Goal: Information Seeking & Learning: Find specific fact

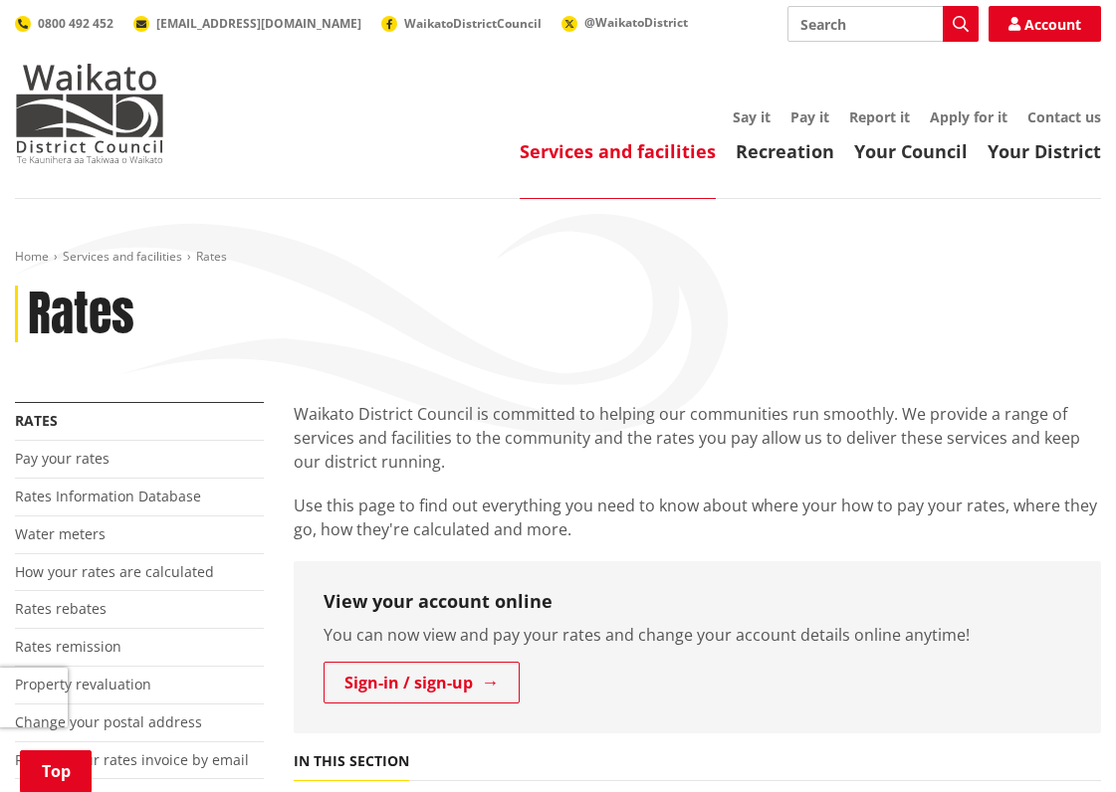
scroll to position [299, 0]
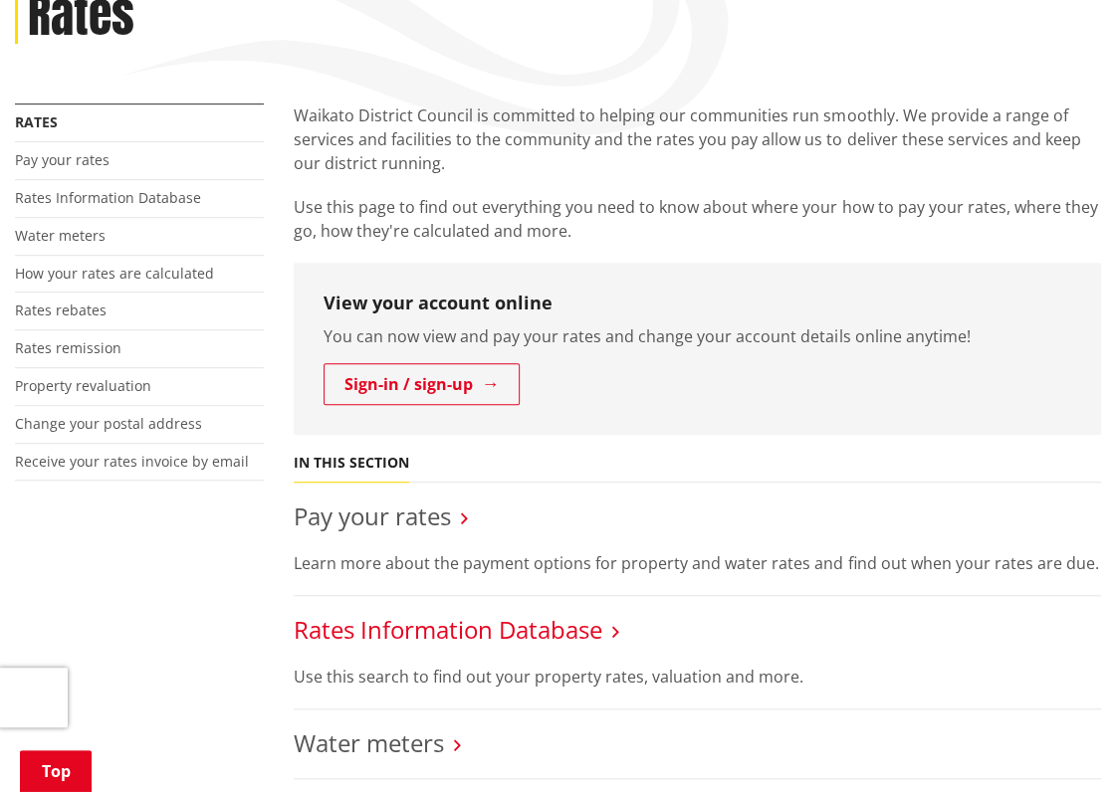
click at [539, 630] on link "Rates Information Database" at bounding box center [448, 629] width 309 height 33
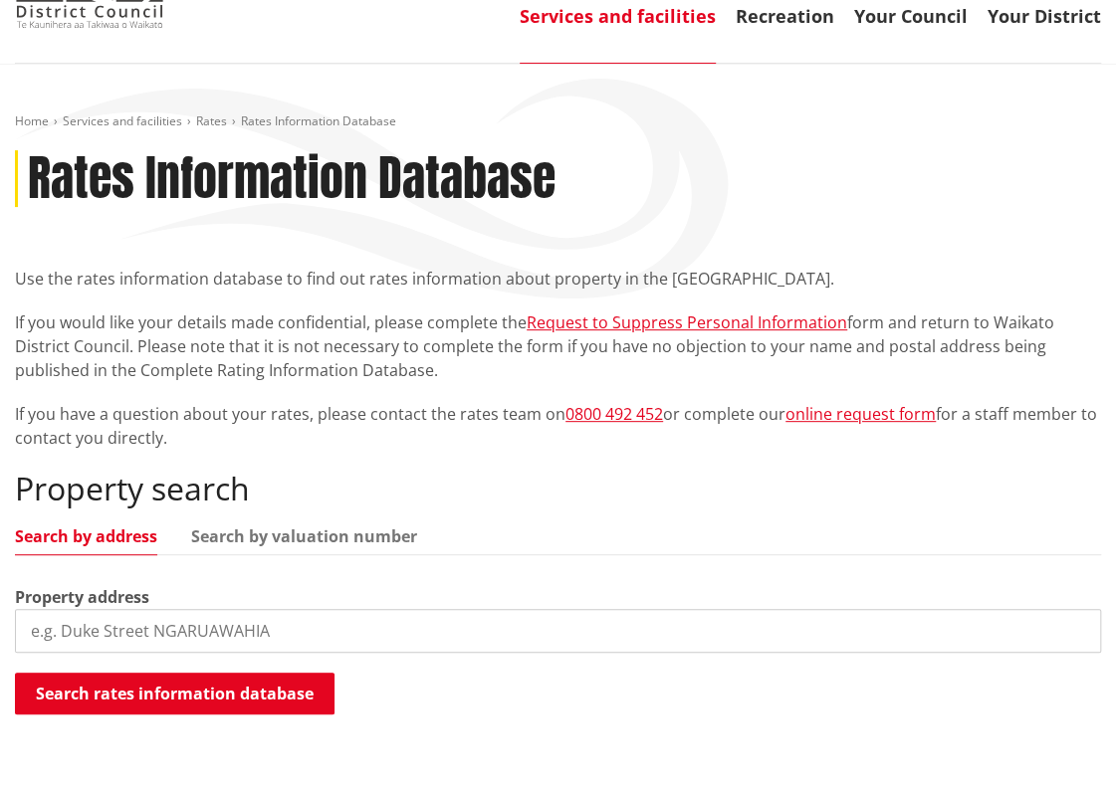
scroll to position [199, 0]
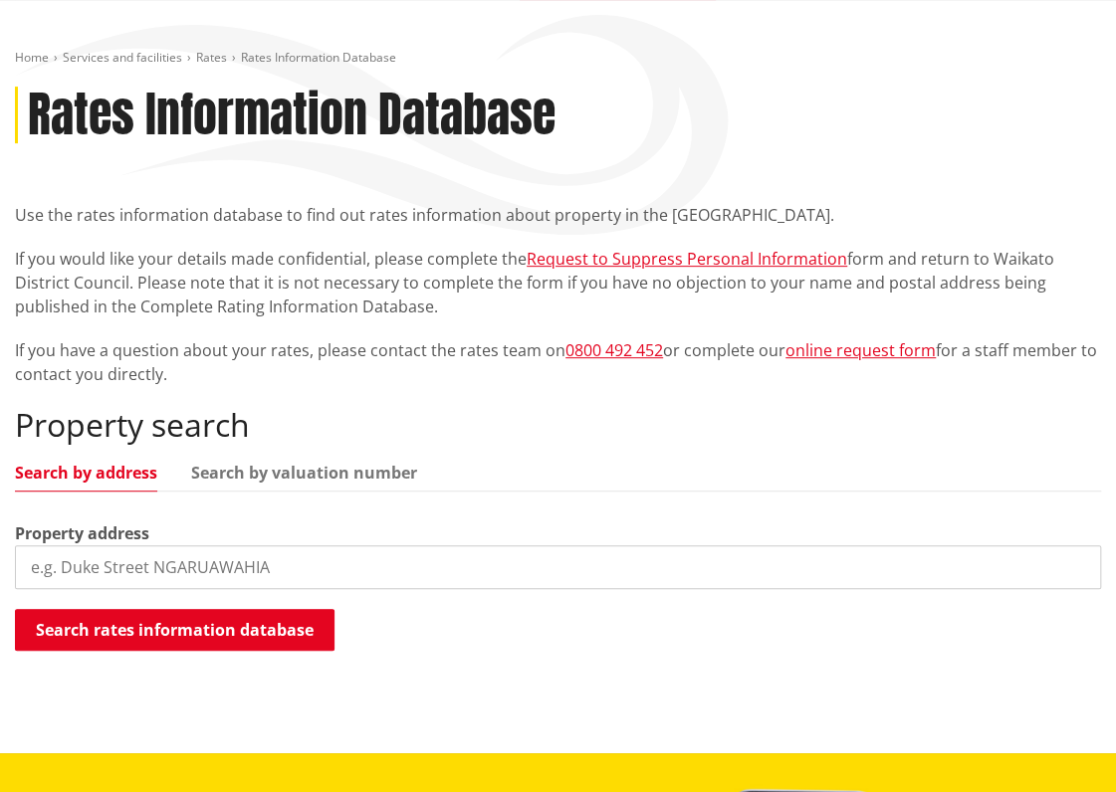
click at [223, 570] on input "search" at bounding box center [558, 567] width 1086 height 44
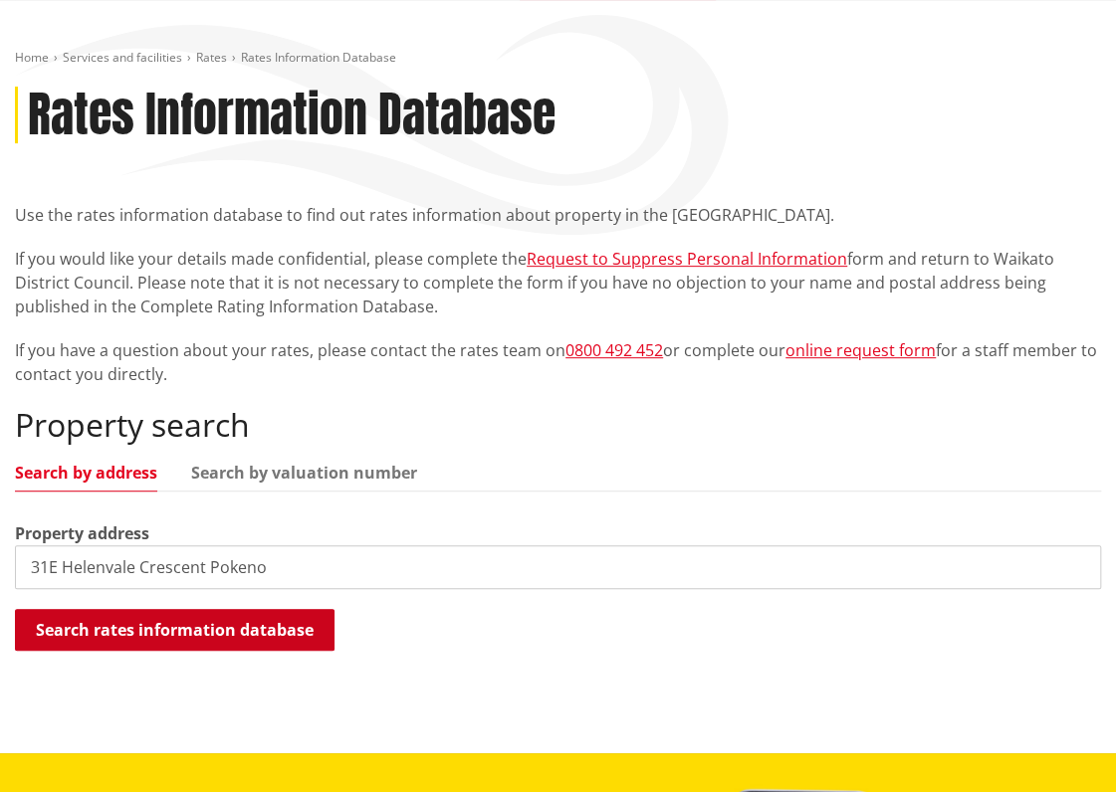
type input "31E Helenvale Crescent Pokeno"
click at [226, 626] on button "Search rates information database" at bounding box center [174, 630] width 319 height 42
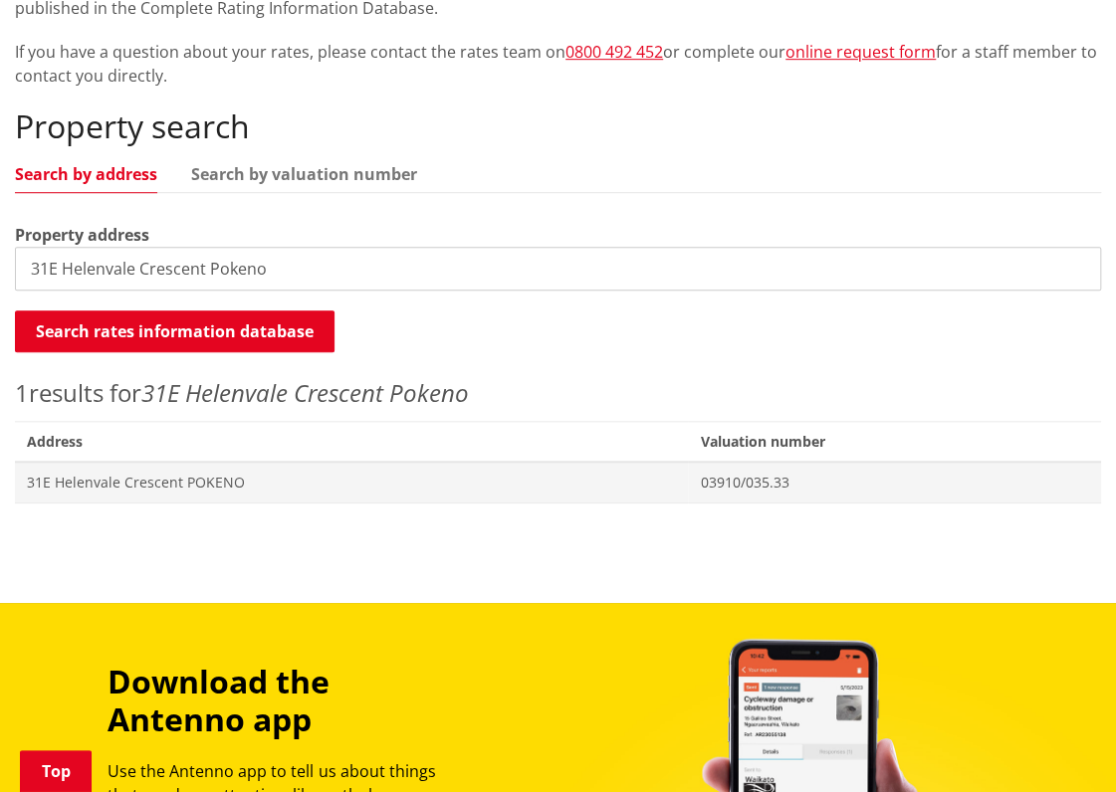
scroll to position [597, 0]
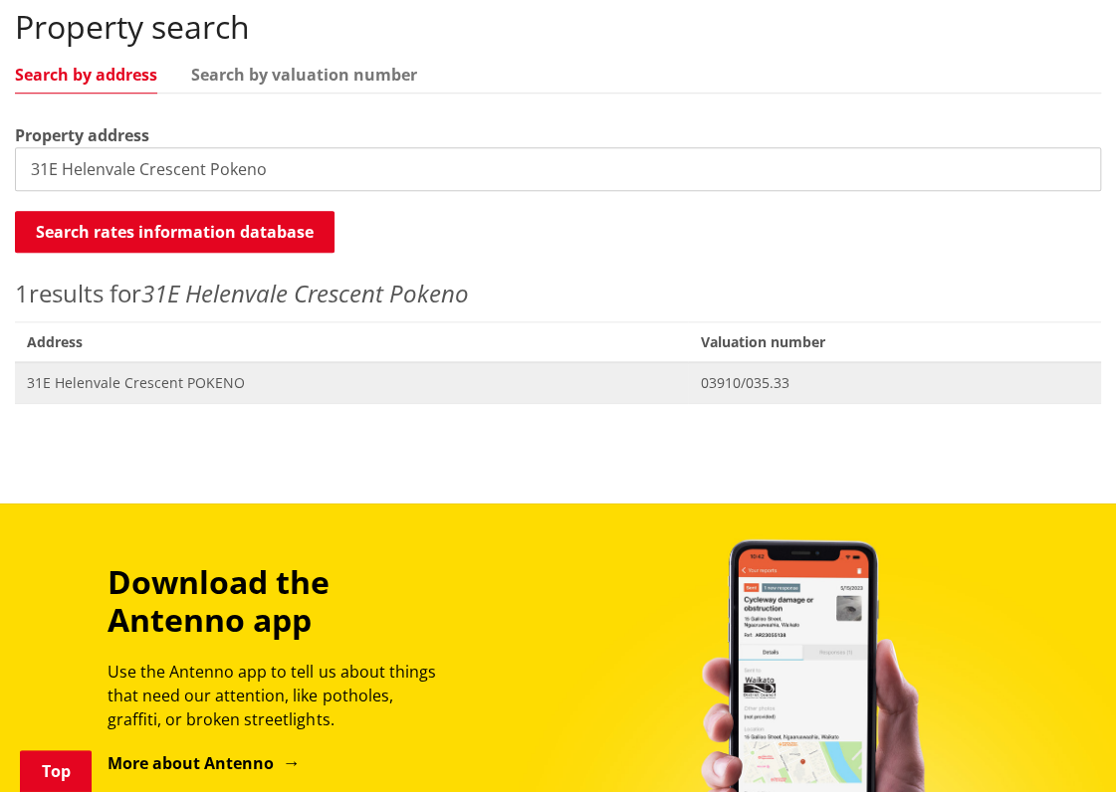
click at [204, 383] on span "31E Helenvale Crescent POKENO" at bounding box center [351, 383] width 649 height 20
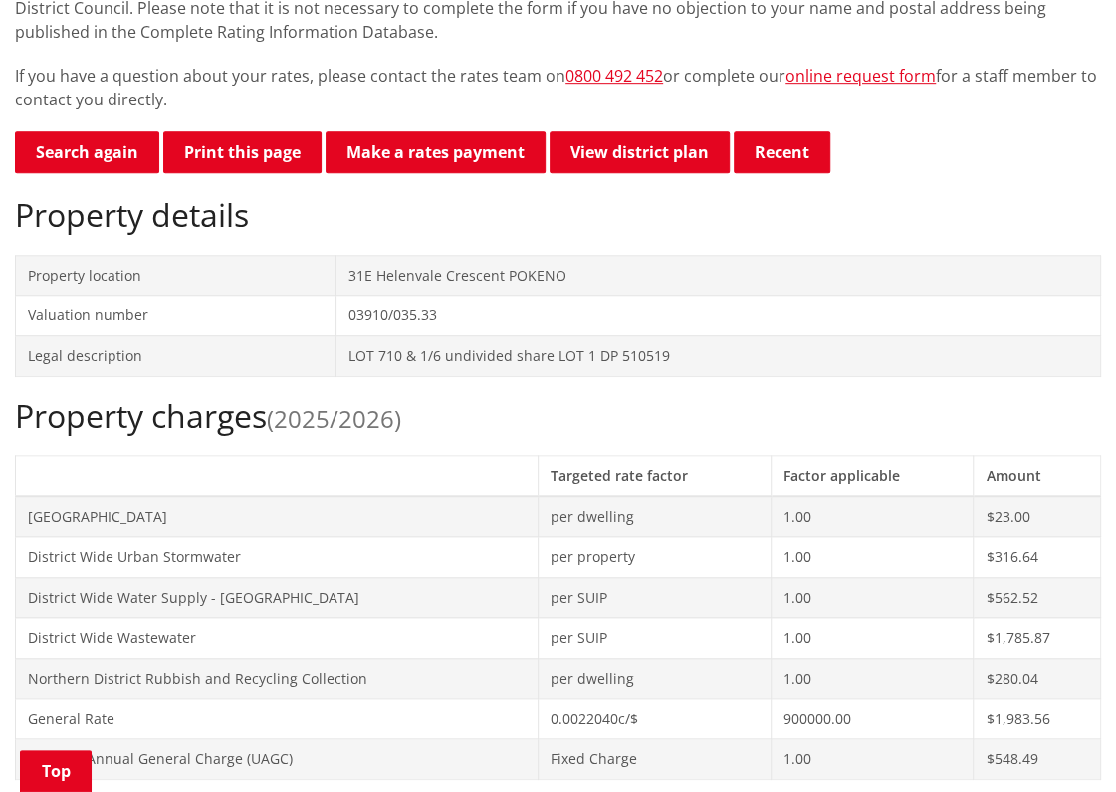
scroll to position [399, 0]
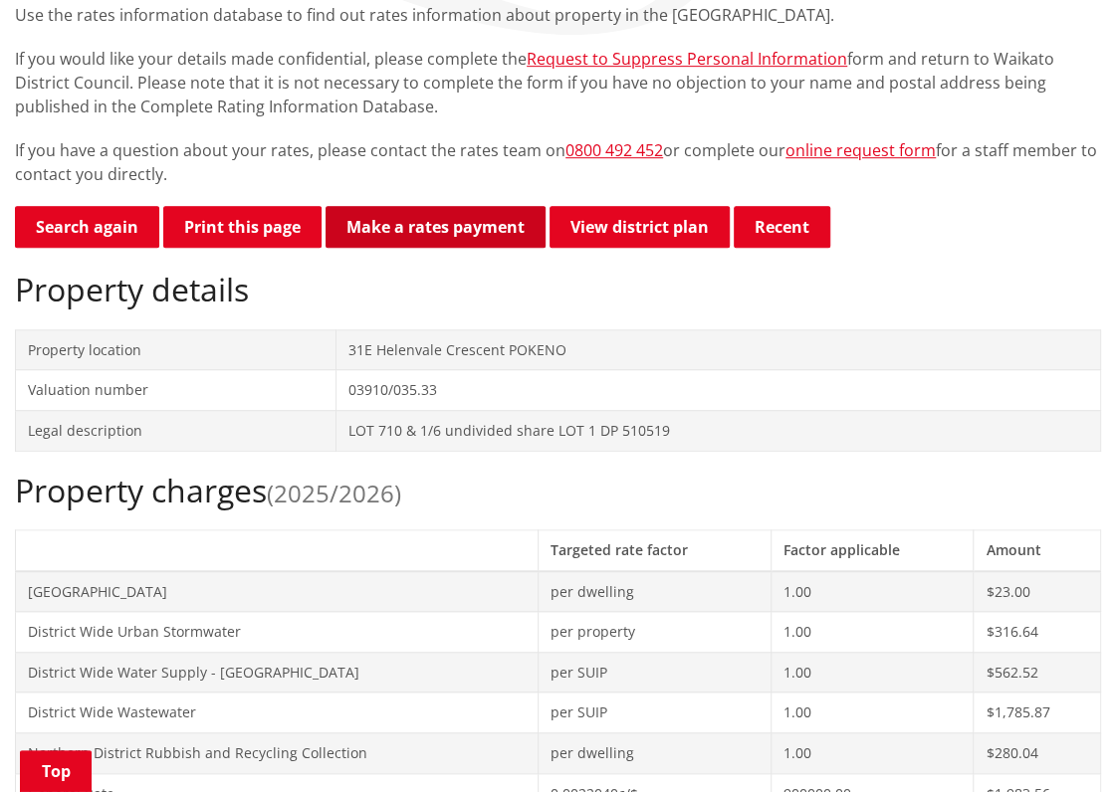
click at [438, 228] on link "Make a rates payment" at bounding box center [435, 227] width 220 height 42
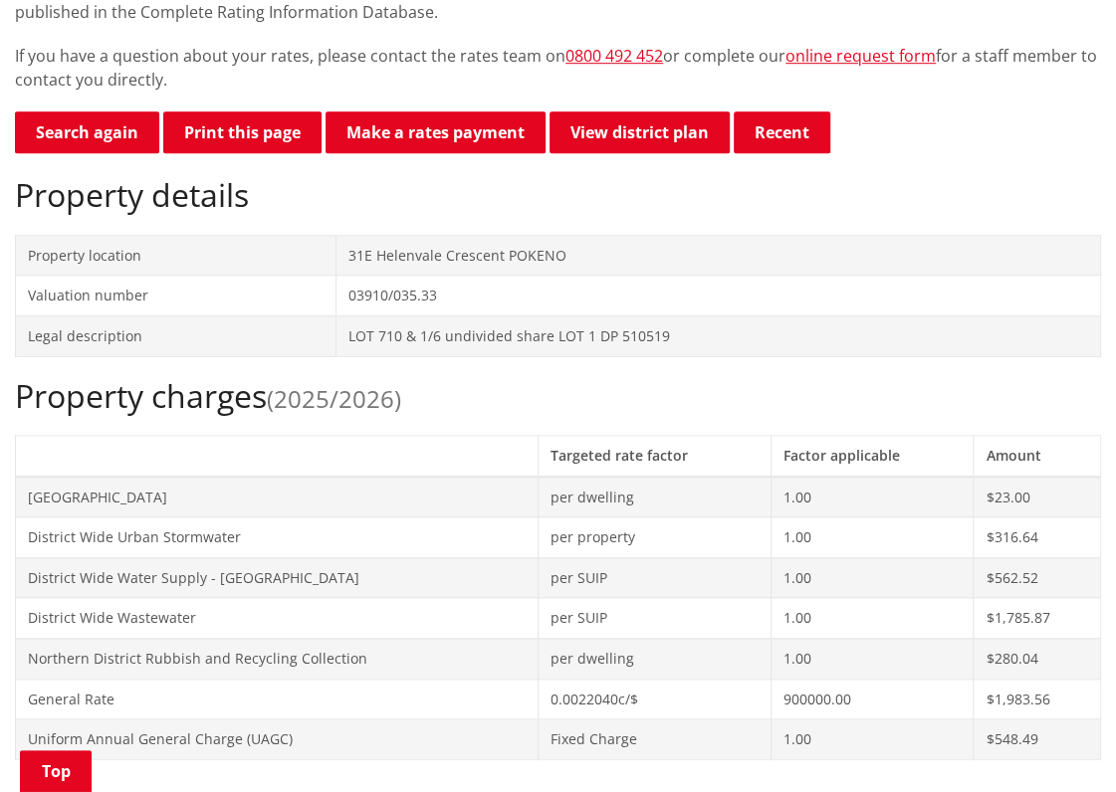
scroll to position [300, 0]
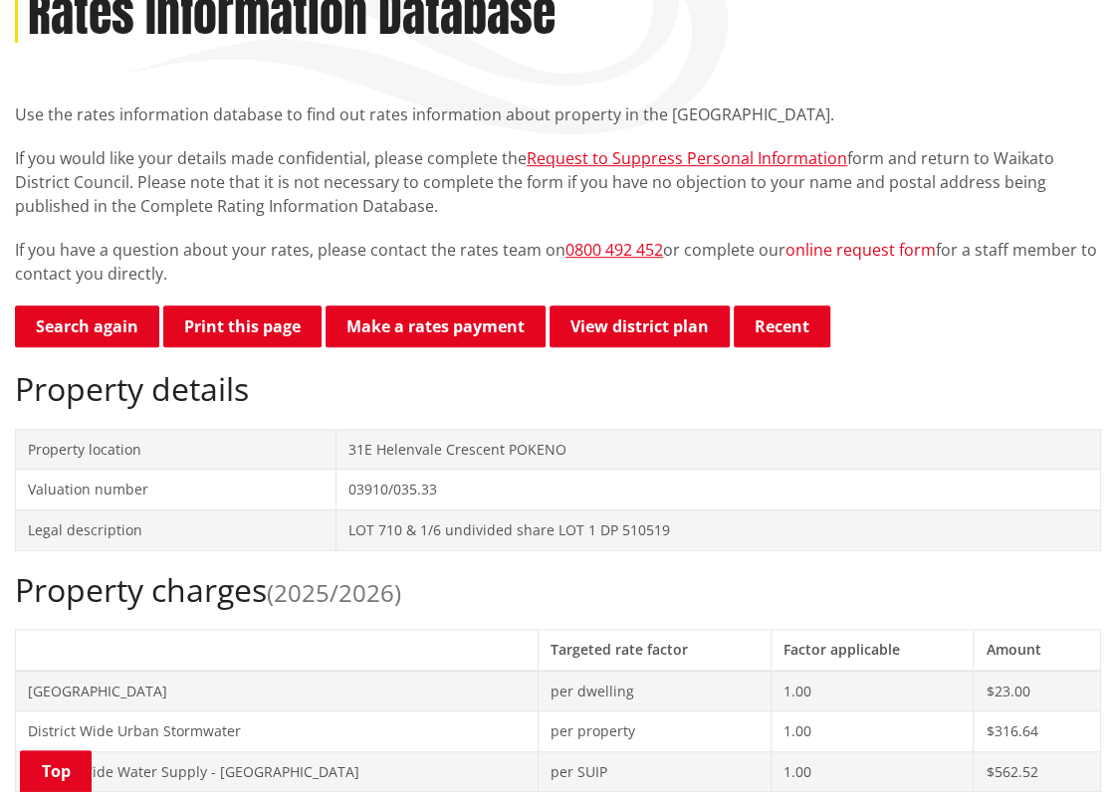
click at [860, 248] on link "online request form" at bounding box center [860, 250] width 150 height 22
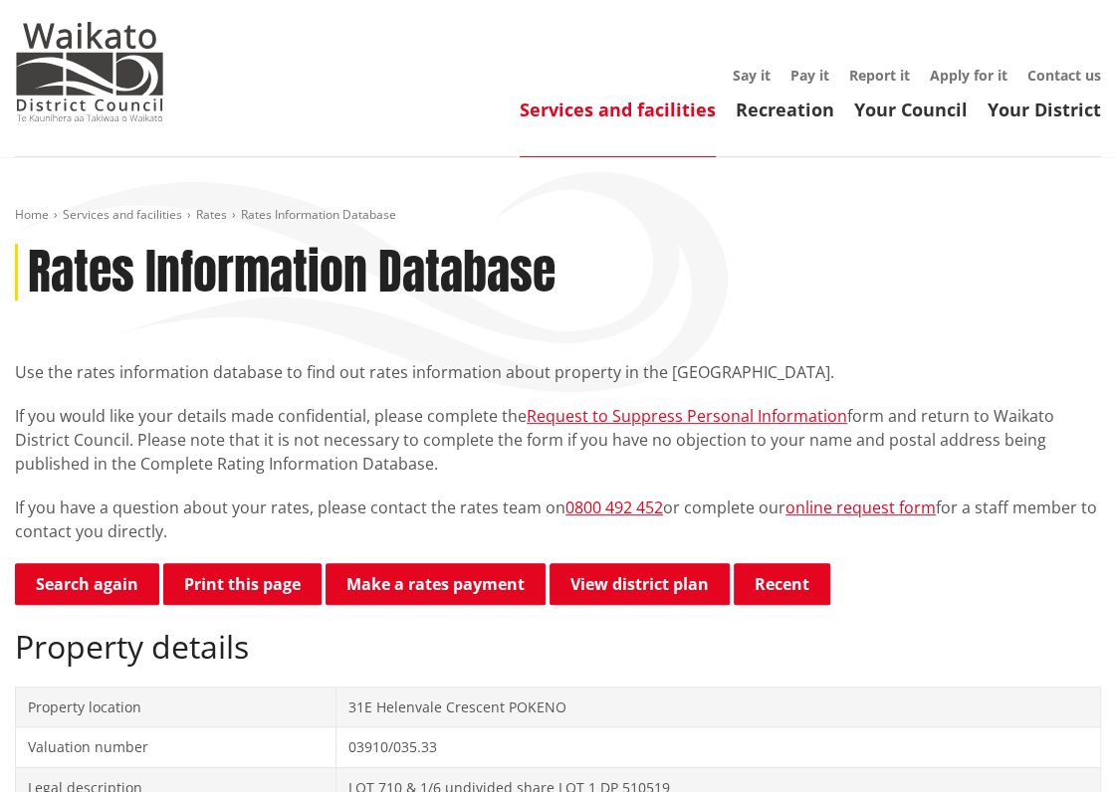
scroll to position [1, 0]
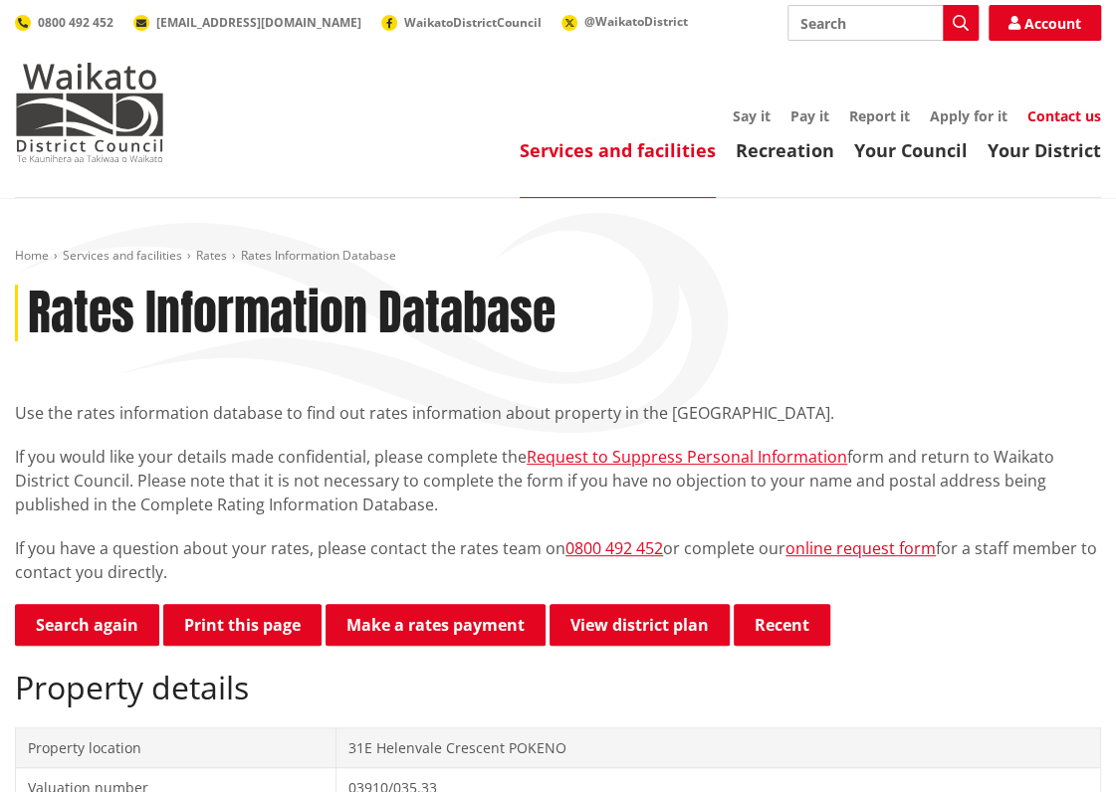
click at [1060, 116] on link "Contact us" at bounding box center [1064, 115] width 74 height 19
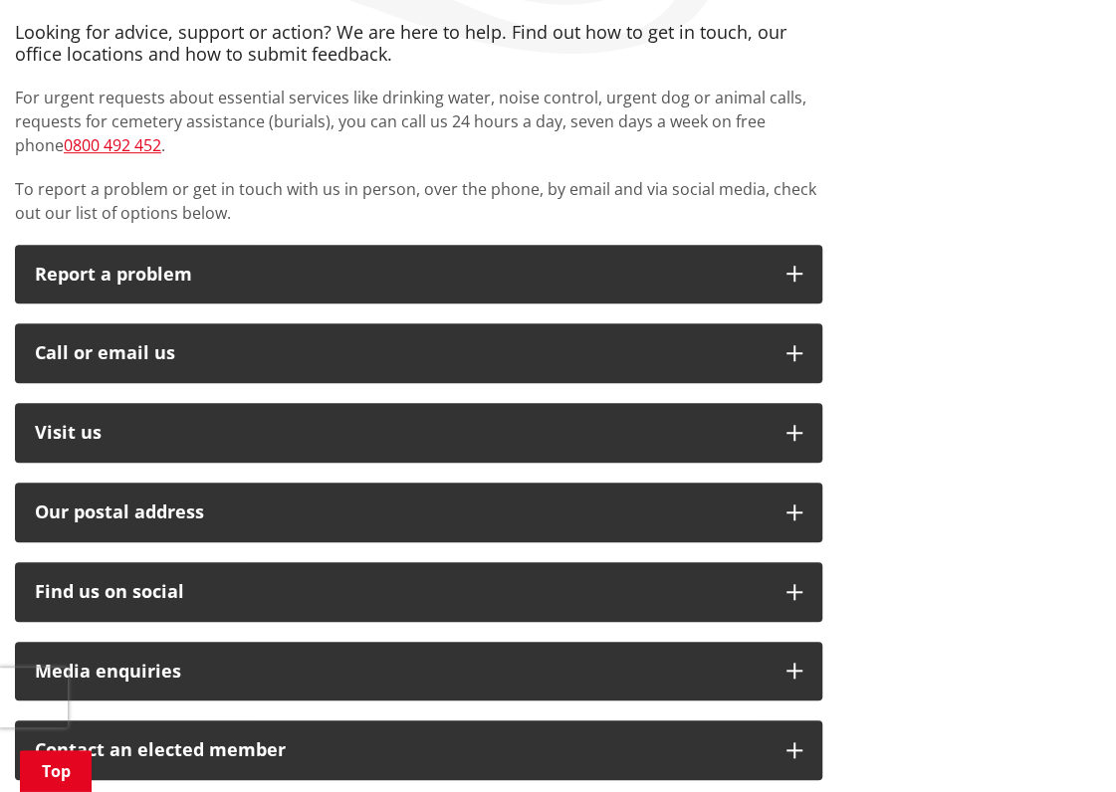
scroll to position [398, 0]
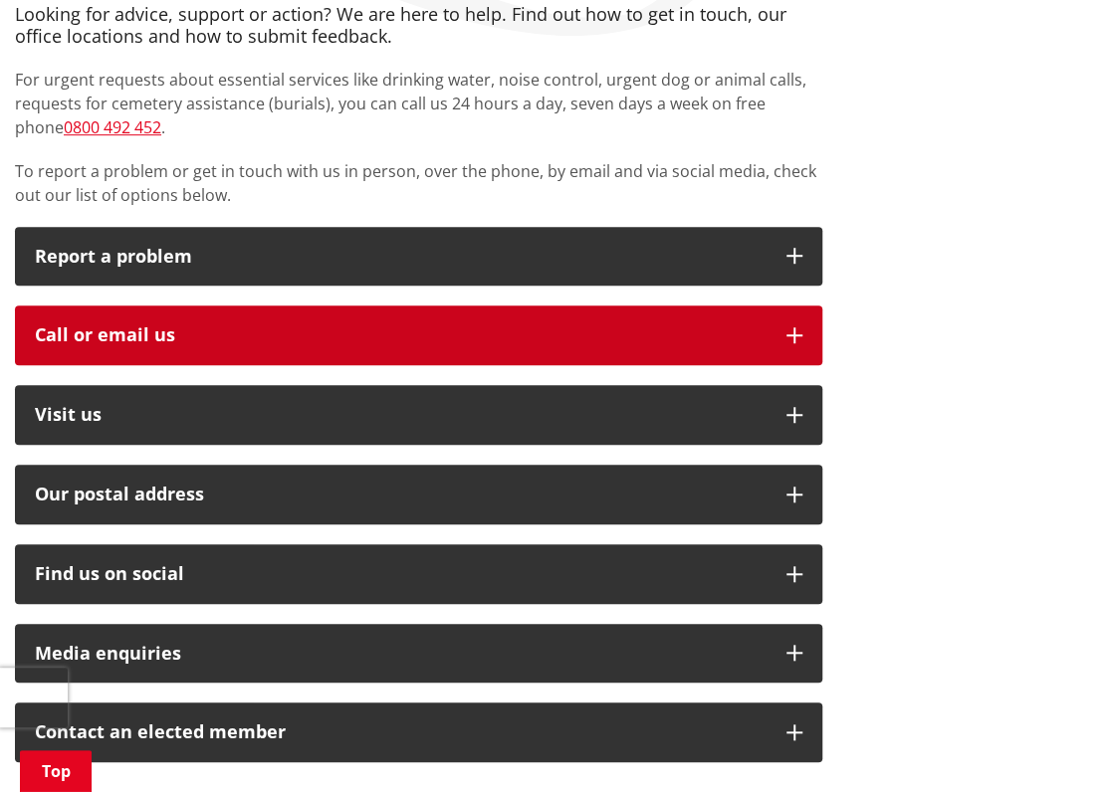
click at [806, 329] on button "Call or email us" at bounding box center [418, 336] width 807 height 60
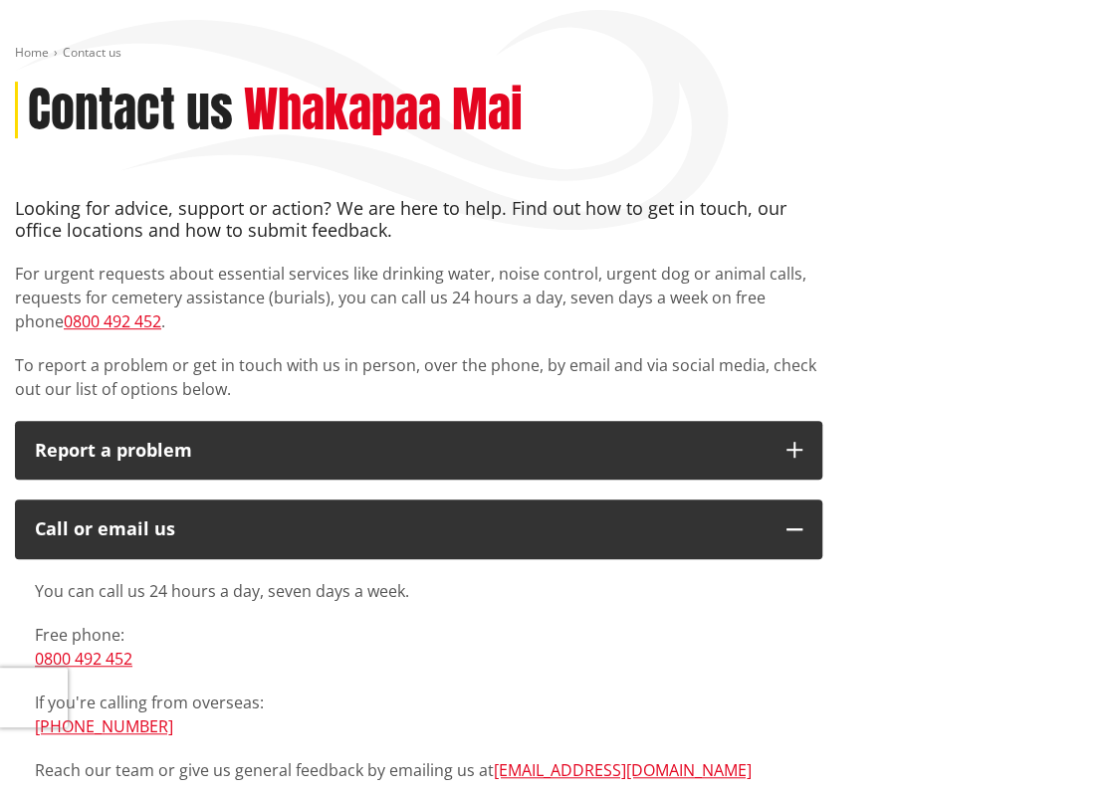
scroll to position [0, 0]
